Goal: Information Seeking & Learning: Learn about a topic

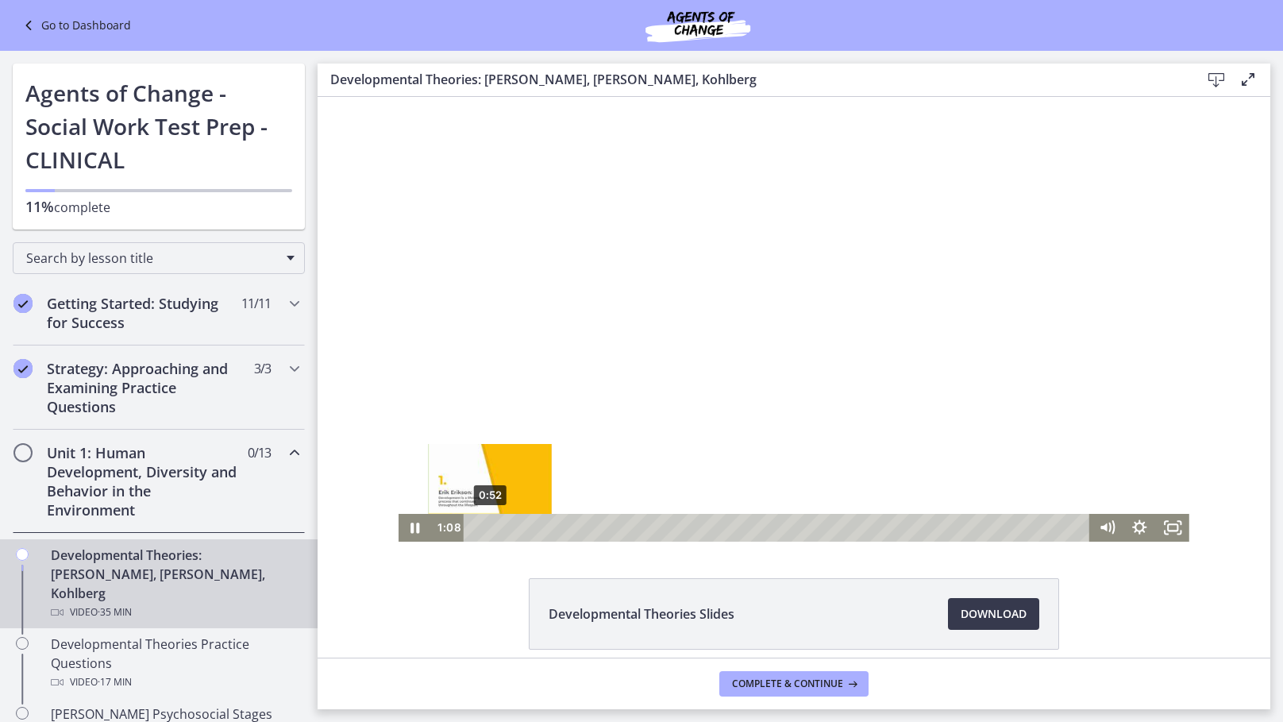
click at [491, 528] on div "Playbar" at bounding box center [496, 528] width 10 height 10
click at [418, 523] on icon "Pause" at bounding box center [415, 527] width 9 height 10
click at [399, 514] on button "Play Video" at bounding box center [415, 528] width 33 height 28
click at [418, 530] on icon "Pause" at bounding box center [416, 528] width 11 height 13
click at [419, 526] on icon "Play Video" at bounding box center [417, 527] width 10 height 13
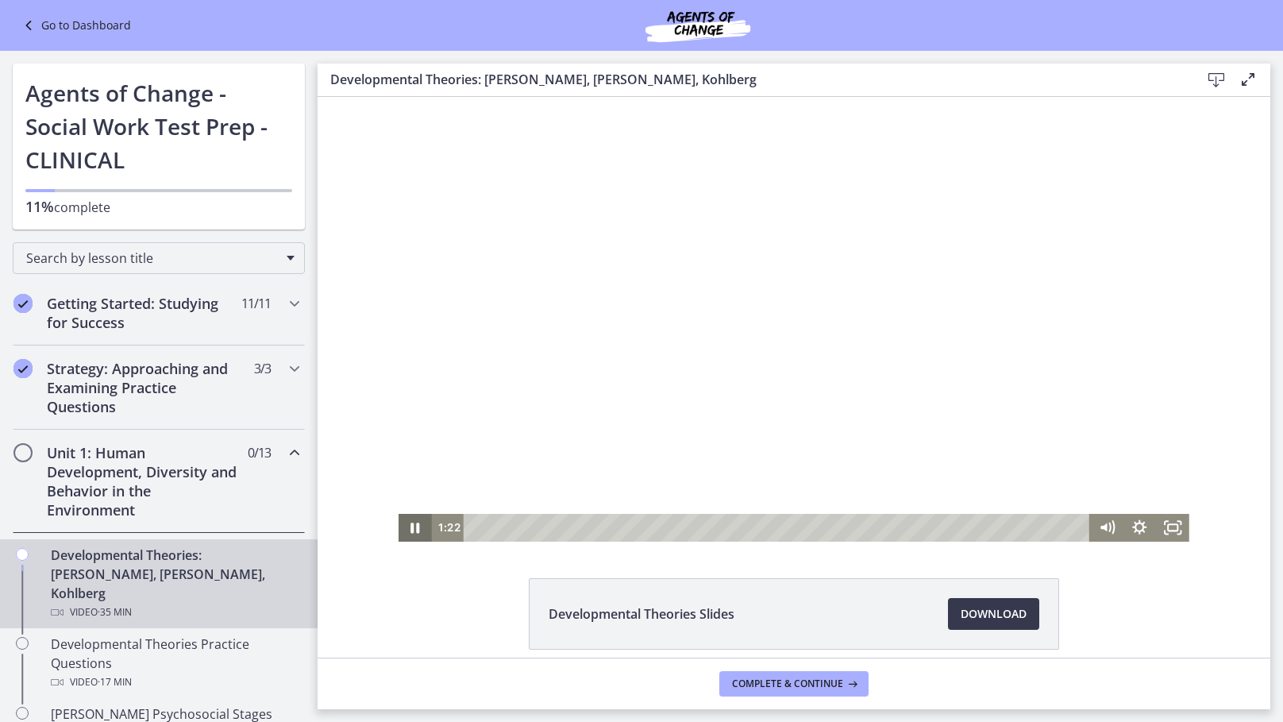
click at [418, 527] on icon "Pause" at bounding box center [415, 527] width 9 height 10
click at [418, 527] on icon "Play Video" at bounding box center [417, 527] width 10 height 13
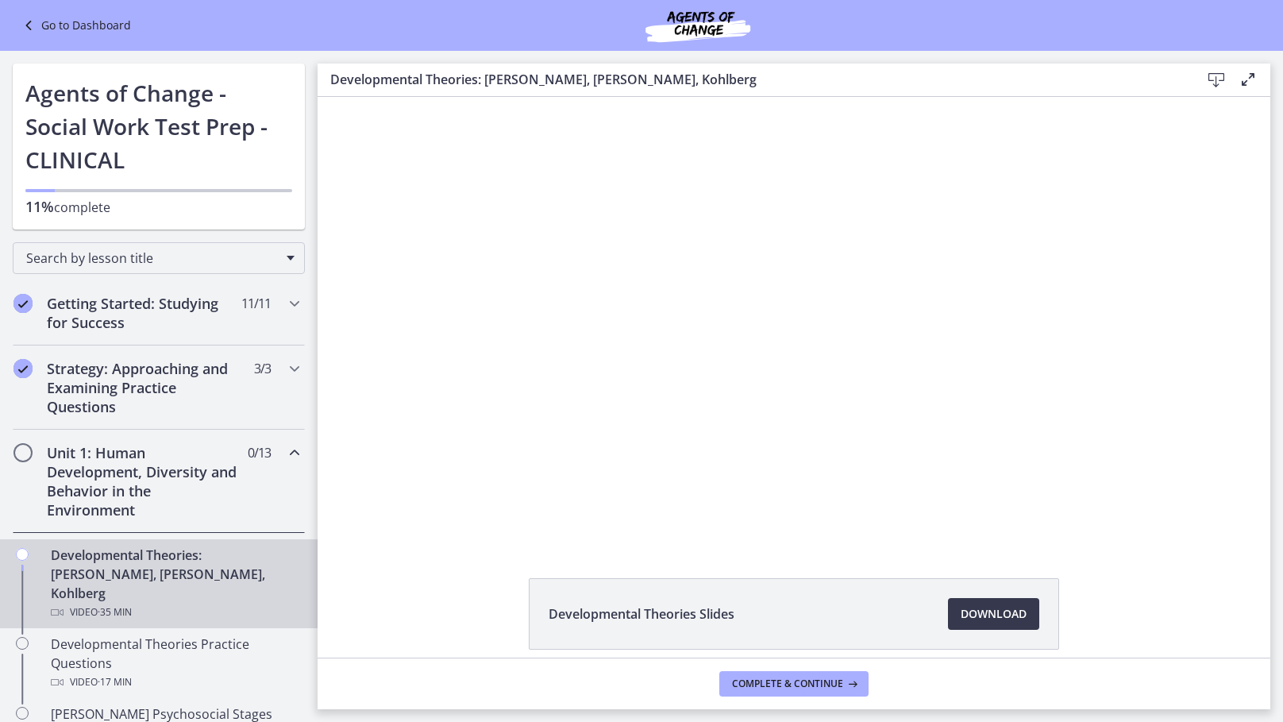
scroll to position [67, 0]
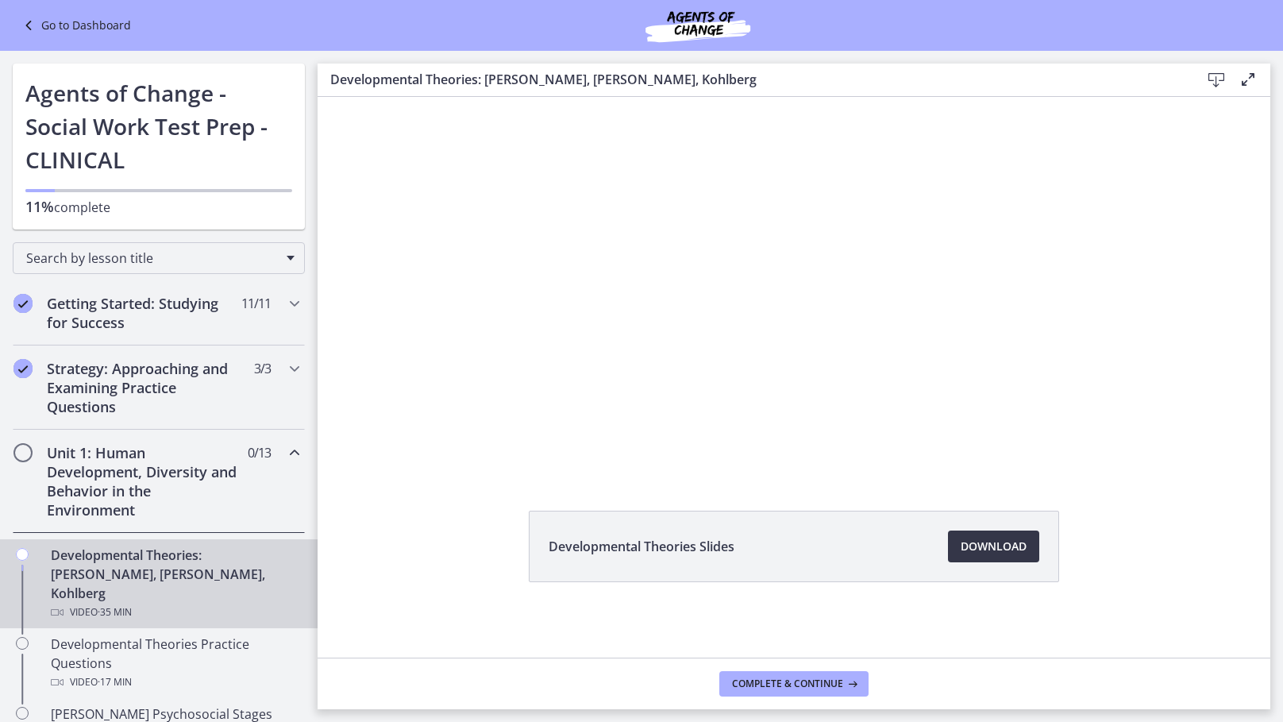
click at [1010, 553] on span "Download Opens in a new window" at bounding box center [994, 546] width 66 height 19
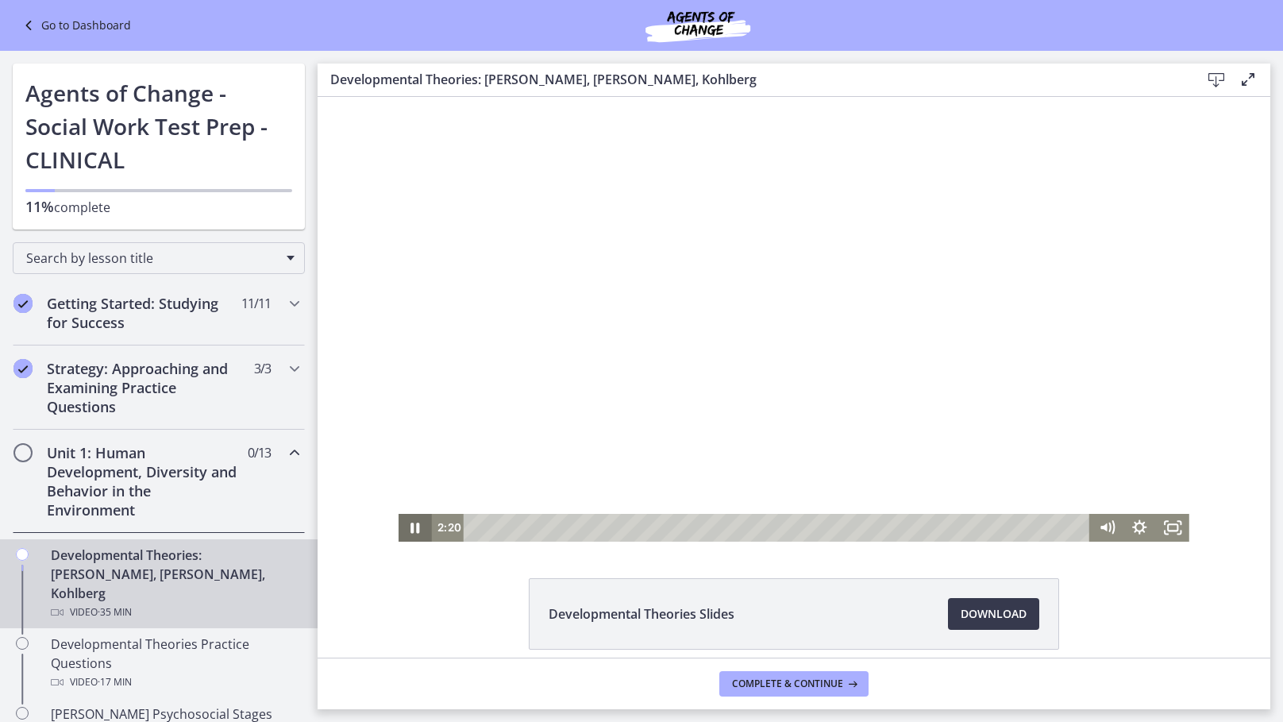
click at [418, 534] on icon "Pause" at bounding box center [415, 528] width 33 height 28
click at [418, 526] on icon "Play Video" at bounding box center [417, 527] width 10 height 13
click at [418, 526] on icon "Pause" at bounding box center [415, 527] width 9 height 10
click at [407, 535] on icon "Play Video" at bounding box center [417, 527] width 40 height 33
click at [407, 535] on icon "Pause" at bounding box center [415, 527] width 40 height 33
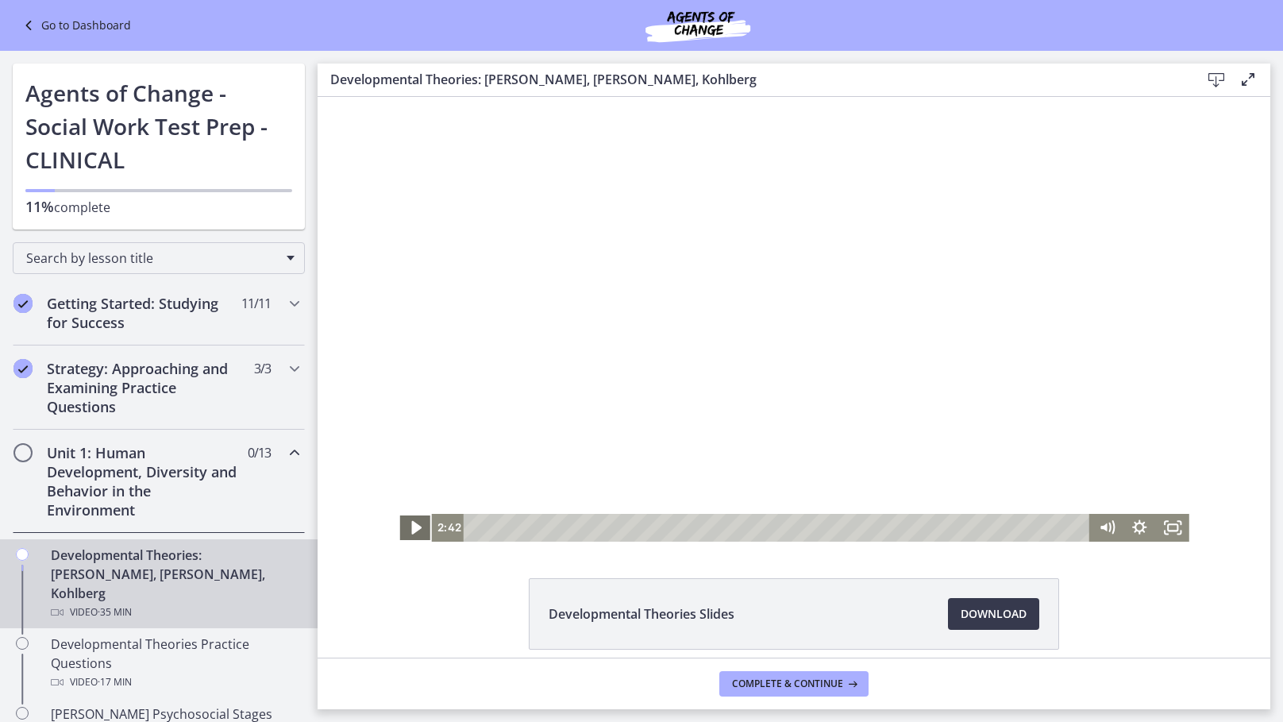
click at [407, 535] on icon "Play Video" at bounding box center [417, 527] width 40 height 33
click at [407, 535] on icon "Pause" at bounding box center [415, 528] width 33 height 28
click at [407, 535] on icon "Play Video" at bounding box center [416, 528] width 33 height 28
click at [407, 535] on icon "Pause" at bounding box center [415, 528] width 33 height 28
click at [407, 535] on icon "Play Video" at bounding box center [417, 527] width 40 height 33
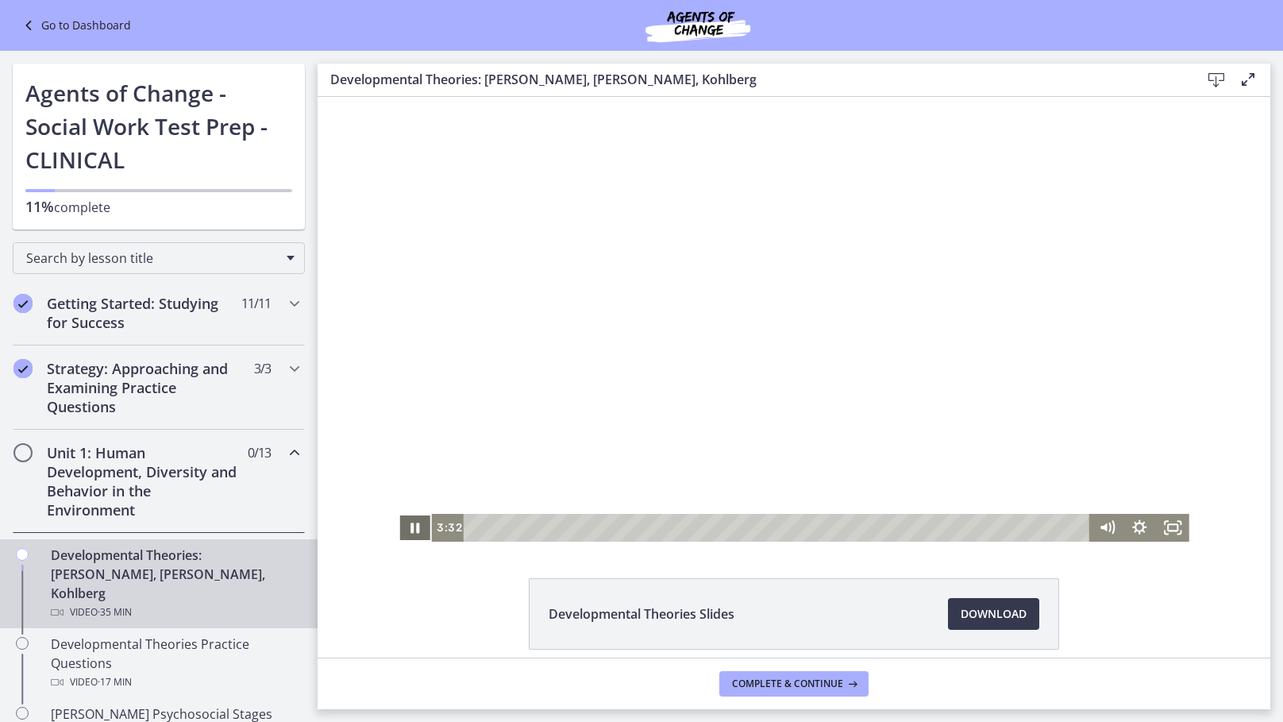
click at [407, 535] on icon "Pause" at bounding box center [415, 528] width 33 height 28
click at [418, 525] on icon "Play Video" at bounding box center [416, 528] width 33 height 28
click at [411, 531] on icon "Pause" at bounding box center [415, 527] width 9 height 10
click at [404, 518] on icon "Play Video" at bounding box center [416, 528] width 33 height 28
click at [410, 534] on icon "Pause" at bounding box center [415, 528] width 33 height 28
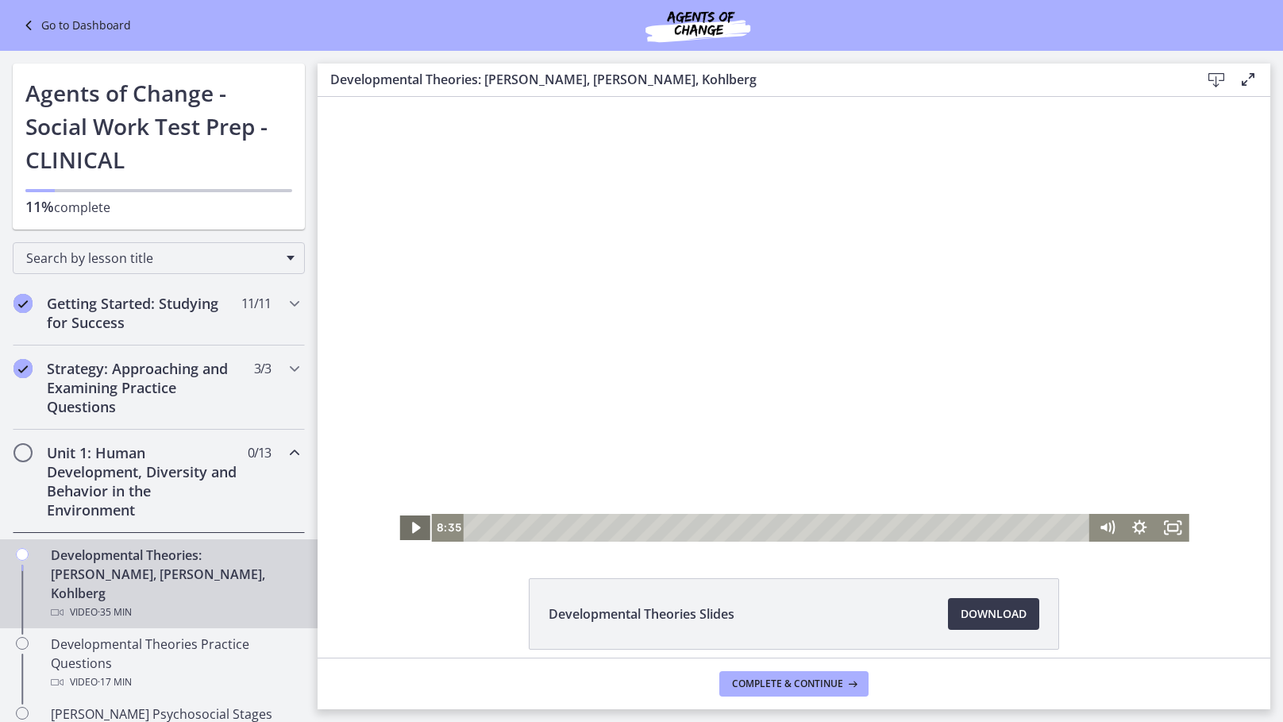
click at [410, 534] on icon "Play Video" at bounding box center [416, 528] width 33 height 28
click at [410, 534] on icon "Pause" at bounding box center [415, 528] width 33 height 28
click at [410, 534] on icon "Play Video" at bounding box center [416, 528] width 33 height 28
click at [410, 534] on icon "Pause" at bounding box center [415, 528] width 33 height 28
click at [419, 515] on icon "Play Video" at bounding box center [416, 528] width 33 height 28
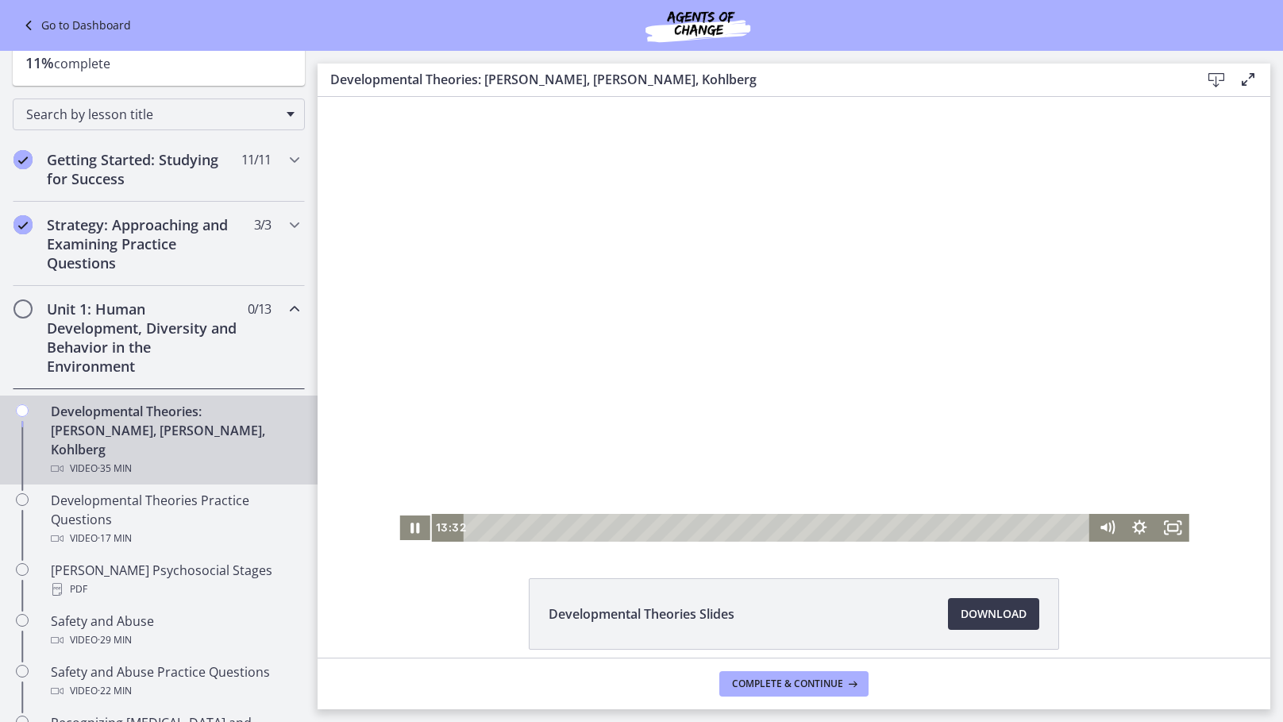
scroll to position [154, 0]
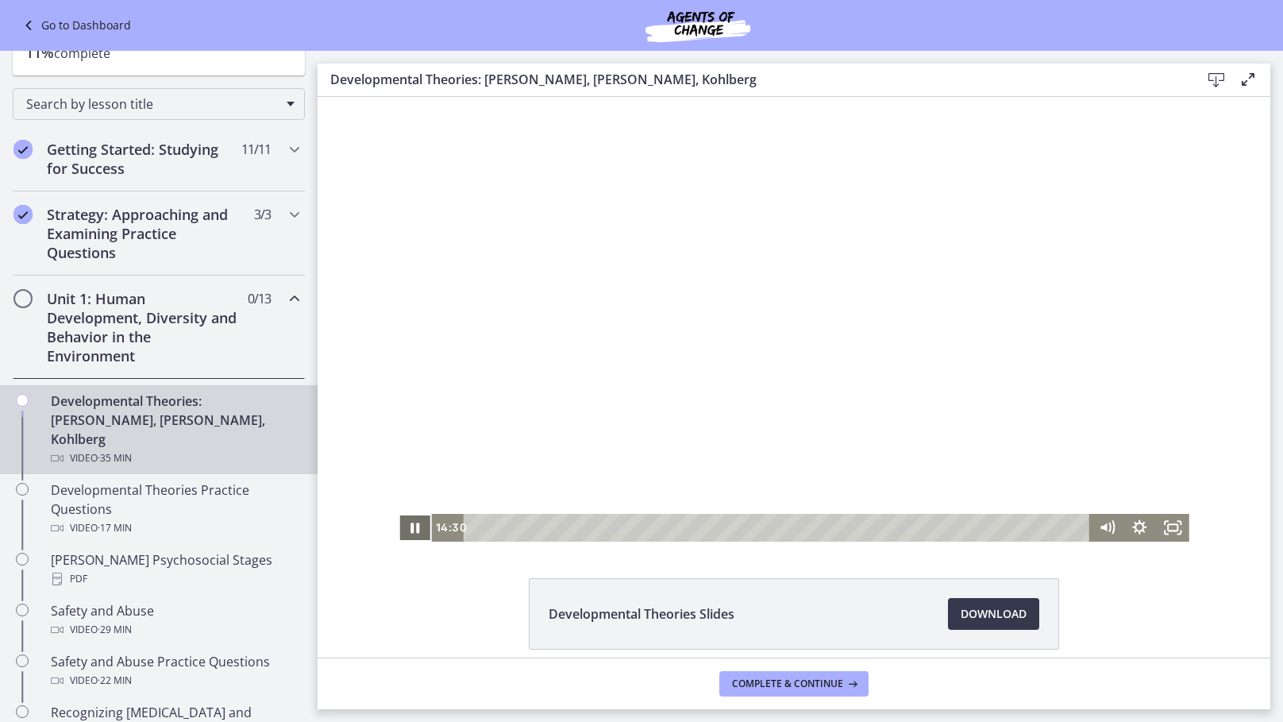
click at [407, 529] on icon "Pause" at bounding box center [415, 528] width 33 height 28
click at [411, 522] on icon "Play Video" at bounding box center [416, 528] width 33 height 28
click at [420, 526] on icon "Pause" at bounding box center [415, 528] width 33 height 28
